Goal: Navigation & Orientation: Find specific page/section

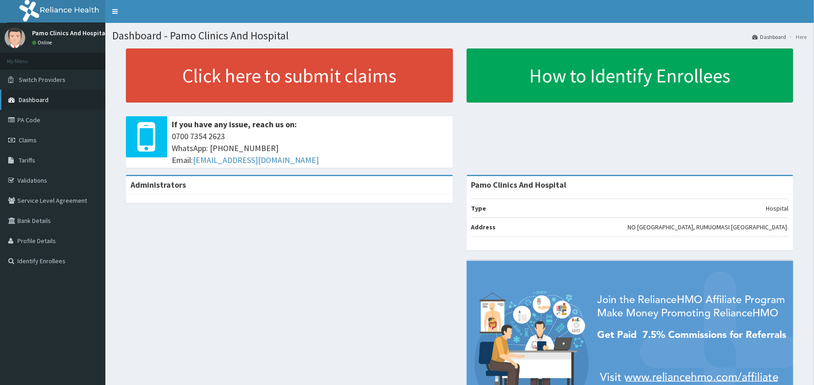
click at [35, 99] on span "Dashboard" at bounding box center [34, 100] width 30 height 8
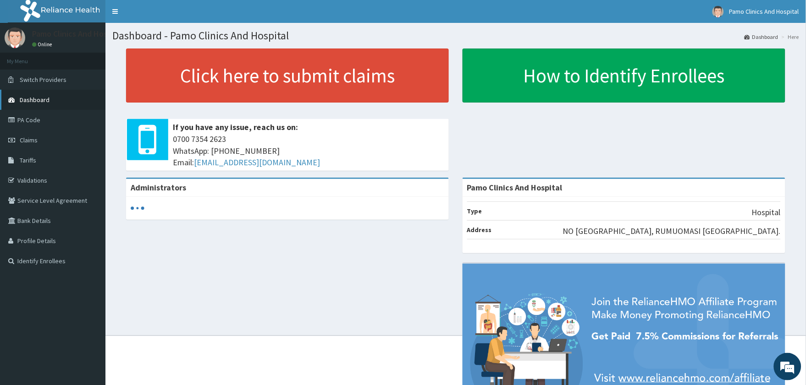
click at [35, 95] on link "Dashboard" at bounding box center [52, 100] width 105 height 20
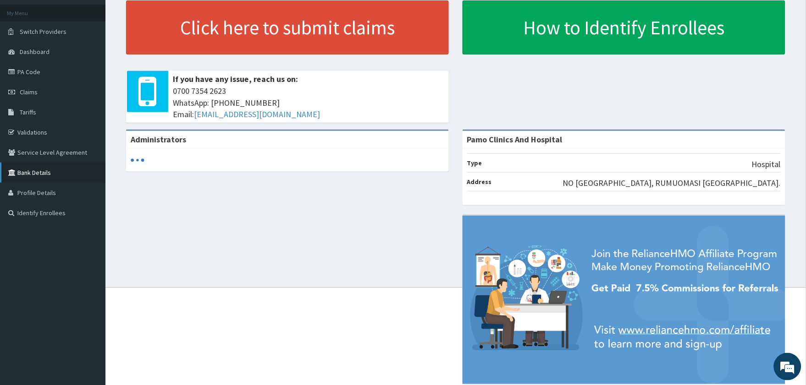
scroll to position [51, 0]
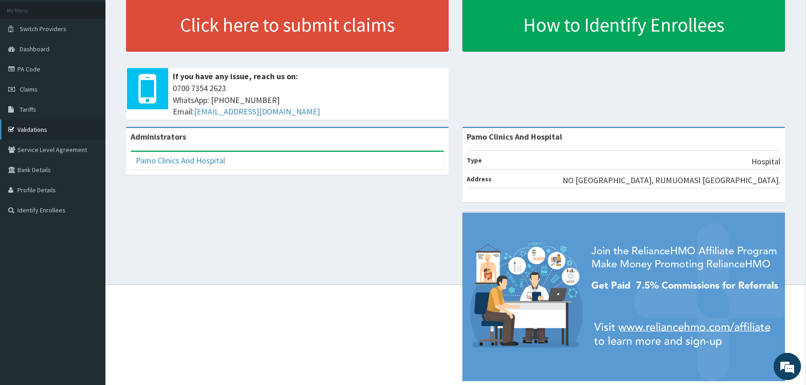
click at [39, 129] on link "Validations" at bounding box center [52, 130] width 105 height 20
